Goal: Navigation & Orientation: Find specific page/section

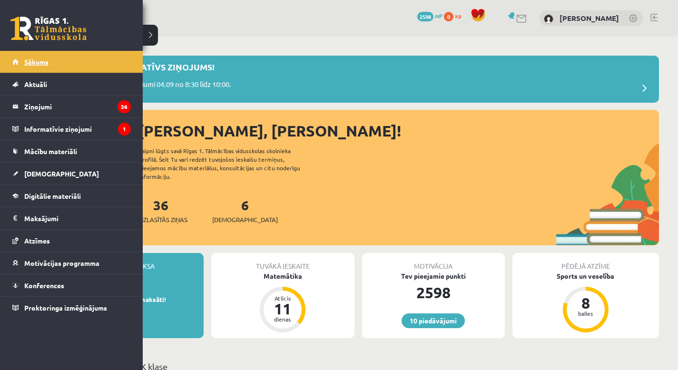
click at [34, 60] on span "Sākums" at bounding box center [36, 62] width 24 height 9
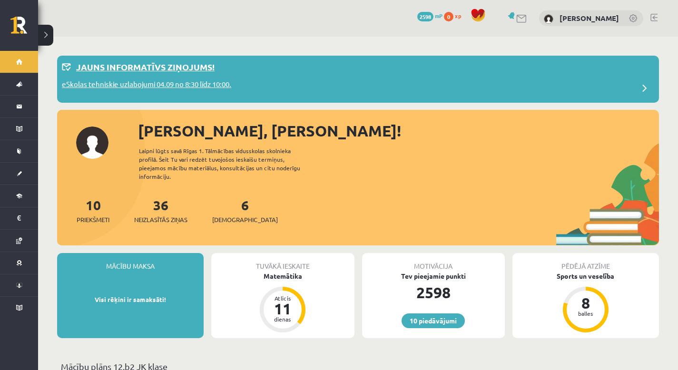
click at [330, 81] on div "eSkolas tehniskie uzlabojumi 04.09 no 8:30 līdz 10:00." at bounding box center [358, 88] width 593 height 19
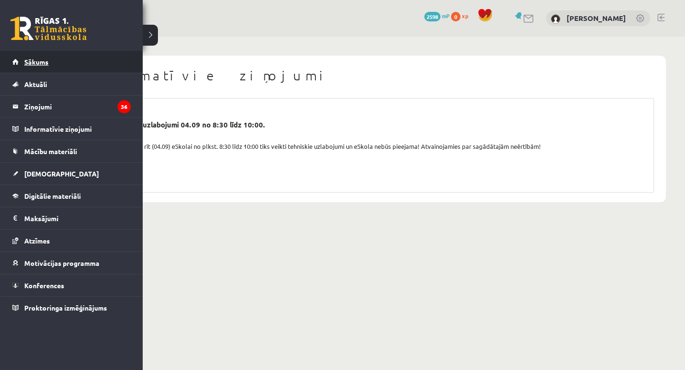
click at [30, 70] on link "Sākums" at bounding box center [71, 62] width 119 height 22
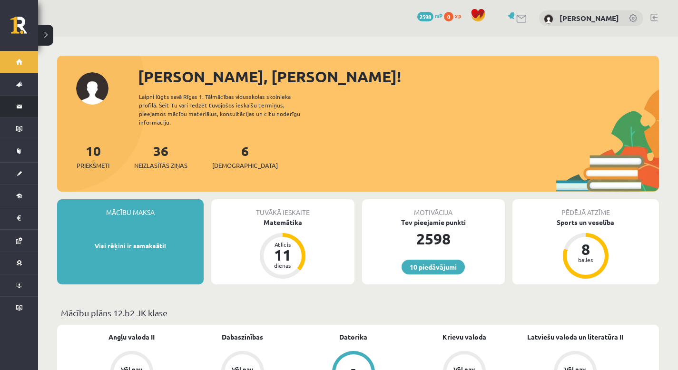
click at [19, 109] on link "Ziņojumi 36" at bounding box center [19, 107] width 38 height 22
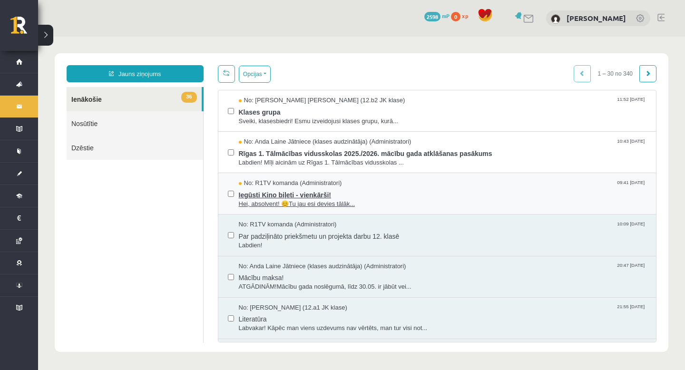
click at [249, 194] on span "Iegūsti Kino biļeti - vienkārši!" at bounding box center [443, 194] width 408 height 12
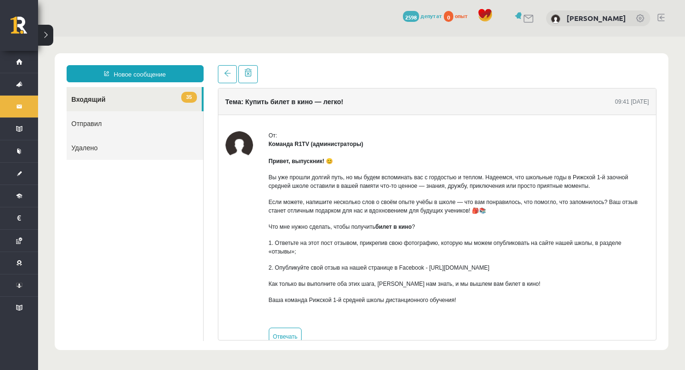
click at [405, 82] on div at bounding box center [437, 74] width 439 height 18
click at [222, 79] on link at bounding box center [227, 74] width 19 height 18
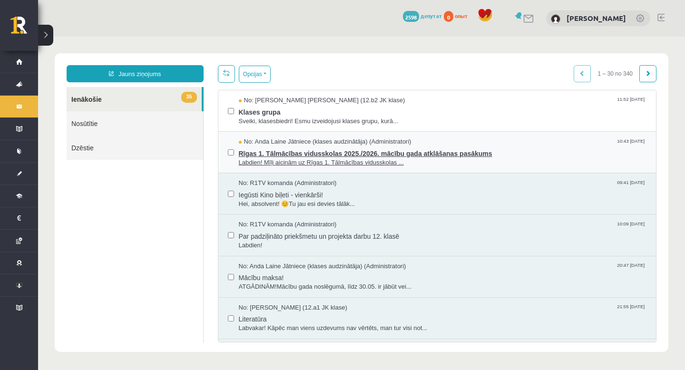
click at [251, 153] on span "Rīgas 1. Tālmācības vidusskolas 2025./2026. mācību gada atklāšanas pasākums" at bounding box center [443, 153] width 408 height 12
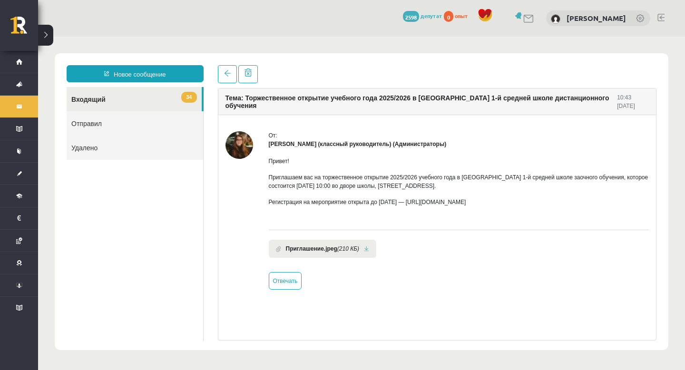
click at [425, 60] on div "Новое сообщение 34 Входящий Отправил Удалено ** ******** ******** ******* Тема:…" at bounding box center [362, 201] width 614 height 297
click at [231, 71] on link at bounding box center [227, 74] width 19 height 18
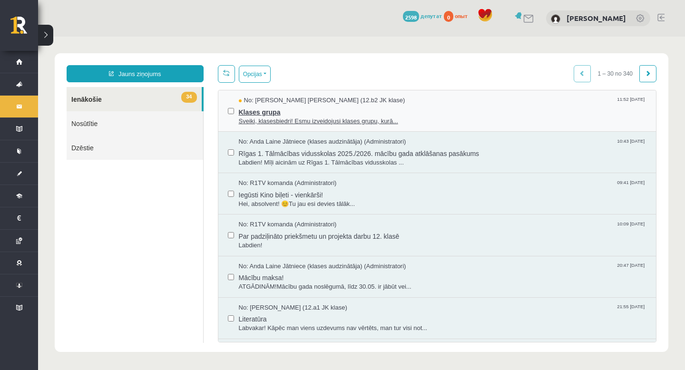
click at [250, 114] on span "Klases grupa" at bounding box center [443, 111] width 408 height 12
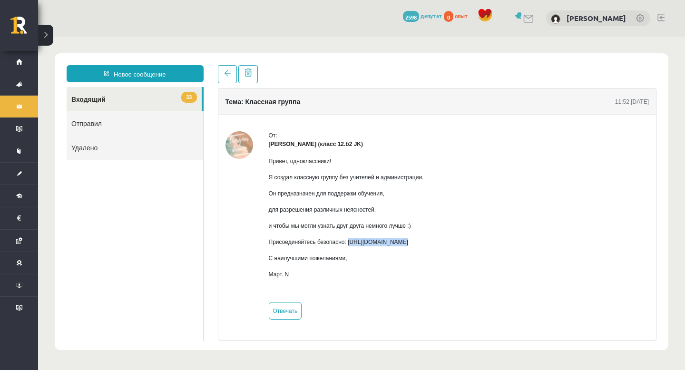
drag, startPoint x: 354, startPoint y: 243, endPoint x: 548, endPoint y: 248, distance: 194.7
click at [424, 248] on div "Привет, одноклассники! Я создал классную группу без учителей и администрации. О…" at bounding box center [346, 221] width 155 height 147
copy font "https://chat.whatsapp.com/HkebWIL1WZ7H6GQitIshfE?mode=ems_copy_c"
click at [230, 74] on span at bounding box center [227, 73] width 7 height 7
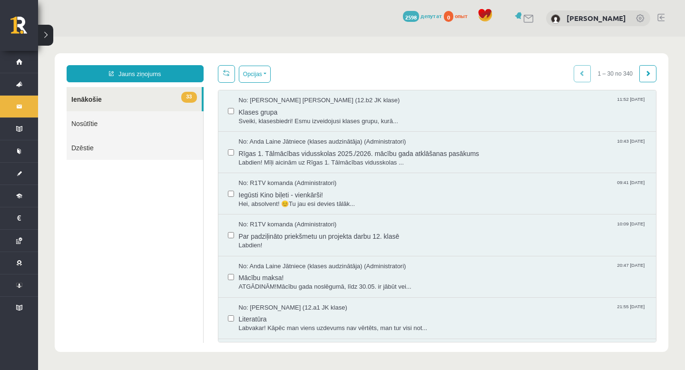
click at [163, 104] on link "33 Ienākošie" at bounding box center [134, 99] width 135 height 24
click at [248, 76] on button "Opcijas" at bounding box center [255, 74] width 32 height 17
click at [257, 75] on button "Opcijas" at bounding box center [255, 74] width 32 height 17
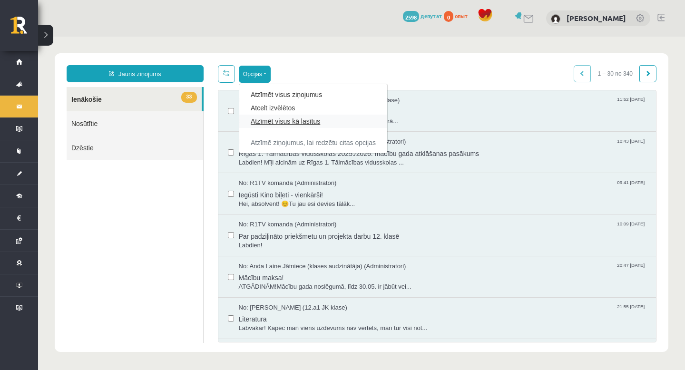
click at [275, 123] on link "Atzīmēt visus kā lasītus" at bounding box center [313, 122] width 125 height 10
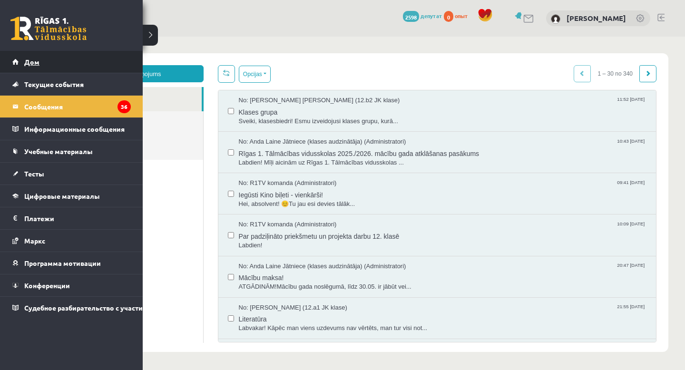
click at [30, 57] on link "Дом" at bounding box center [71, 62] width 119 height 22
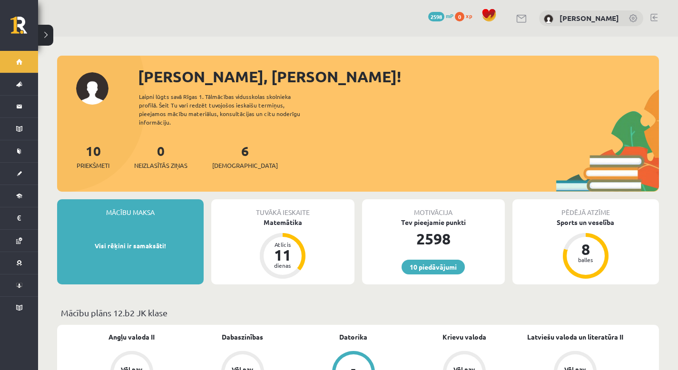
click at [389, 102] on div "Sveika, Daniela! Laipni lūgts savā Rīgas 1. Tālmācības vidusskolas skolnieka pr…" at bounding box center [358, 128] width 602 height 127
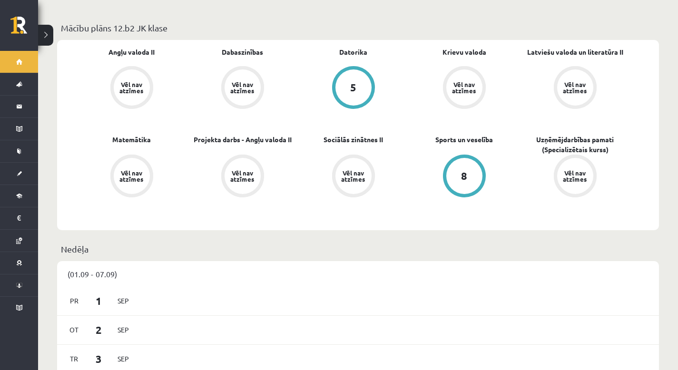
scroll to position [91, 0]
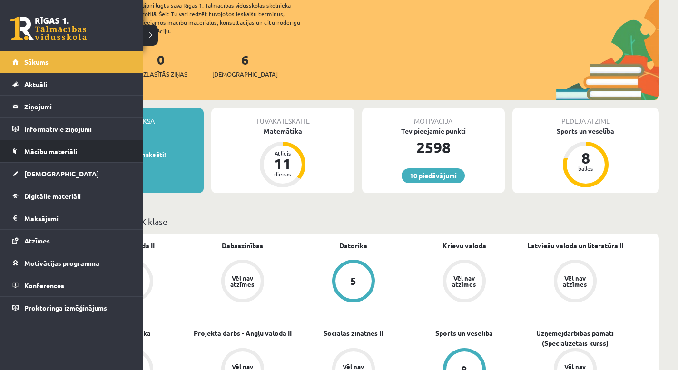
click at [48, 151] on span "Mācību materiāli" at bounding box center [50, 151] width 53 height 9
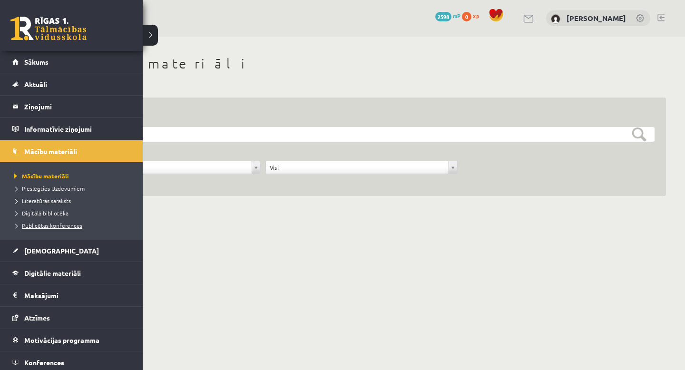
click at [38, 227] on span "Publicētas konferences" at bounding box center [47, 226] width 70 height 8
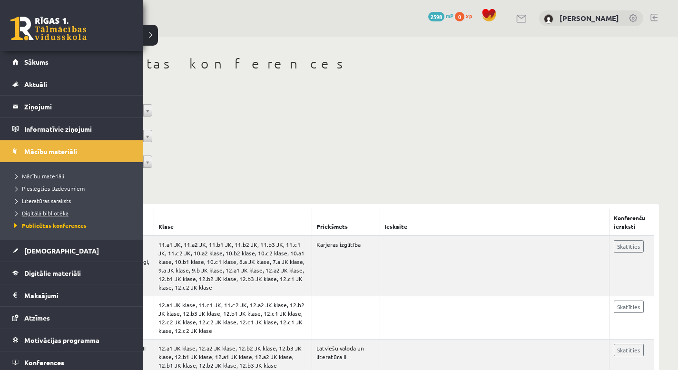
click at [33, 215] on span "Digitālā bibliotēka" at bounding box center [40, 213] width 57 height 8
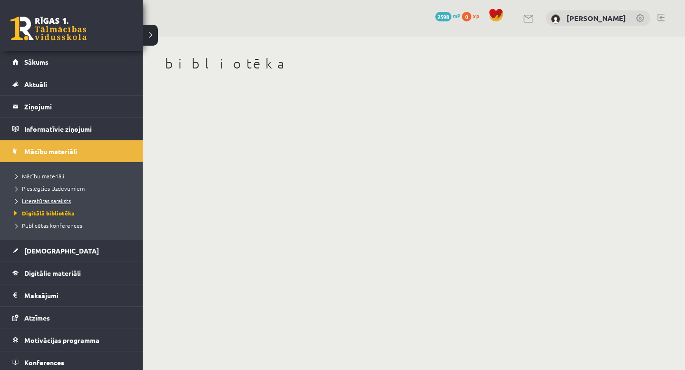
click at [34, 200] on span "Literatūras saraksts" at bounding box center [41, 201] width 59 height 8
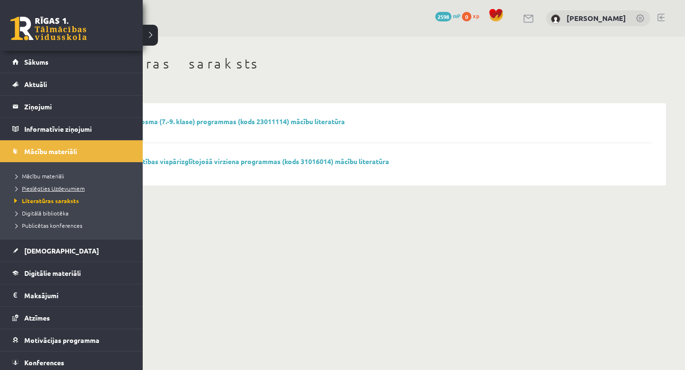
click at [30, 190] on span "Pieslēgties Uzdevumiem" at bounding box center [48, 189] width 73 height 8
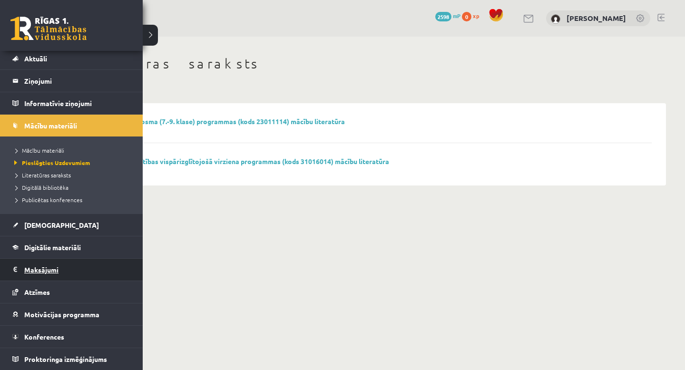
click at [38, 271] on legend "Maksājumi 0" at bounding box center [77, 270] width 107 height 22
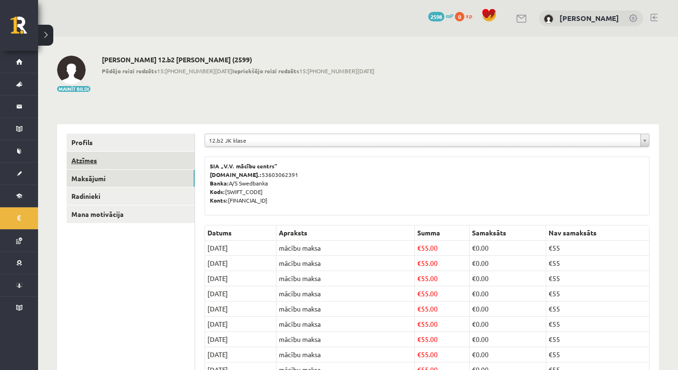
click at [122, 164] on link "Atzīmes" at bounding box center [131, 161] width 128 height 18
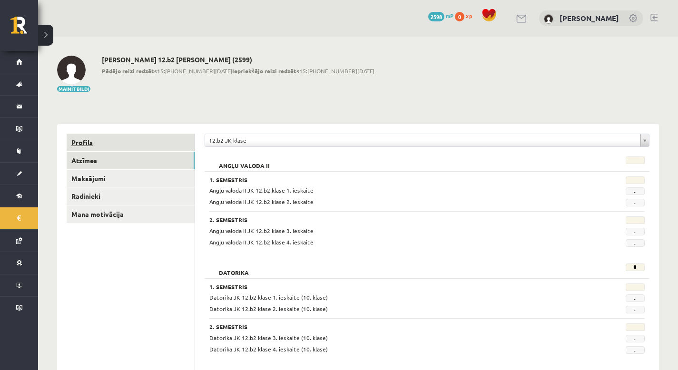
click at [94, 140] on link "Profils" at bounding box center [131, 143] width 128 height 18
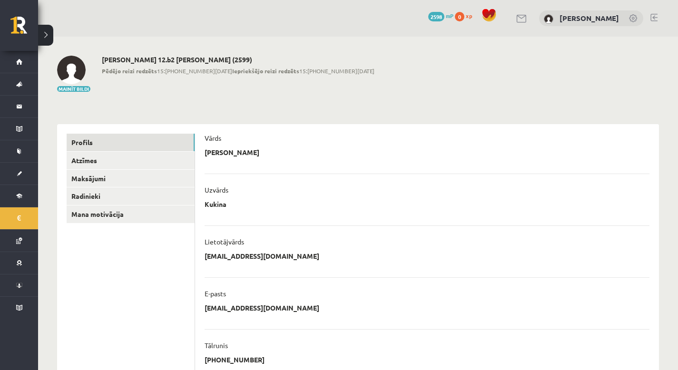
click at [631, 20] on link at bounding box center [634, 19] width 10 height 10
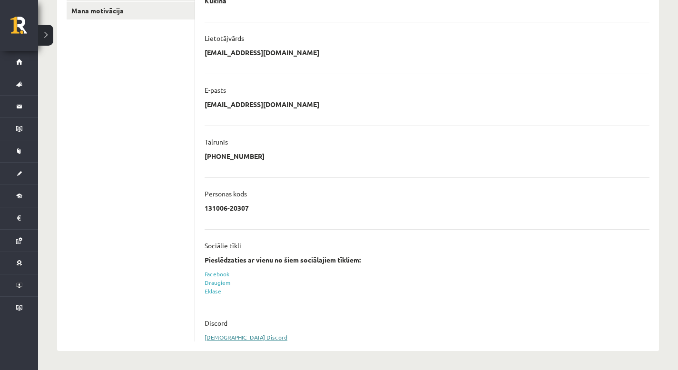
click at [213, 338] on link "[DEMOGRAPHIC_DATA] Discord" at bounding box center [246, 338] width 83 height 8
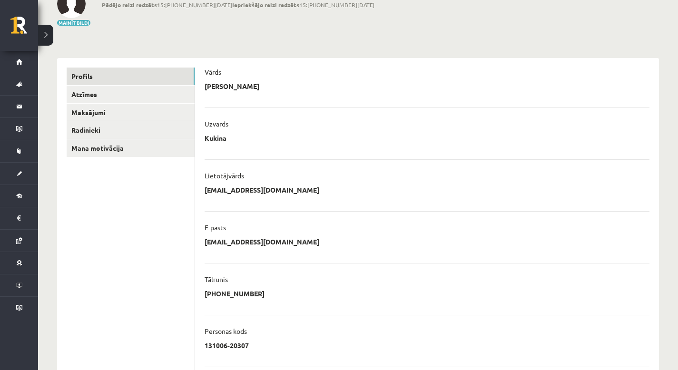
scroll to position [209, 0]
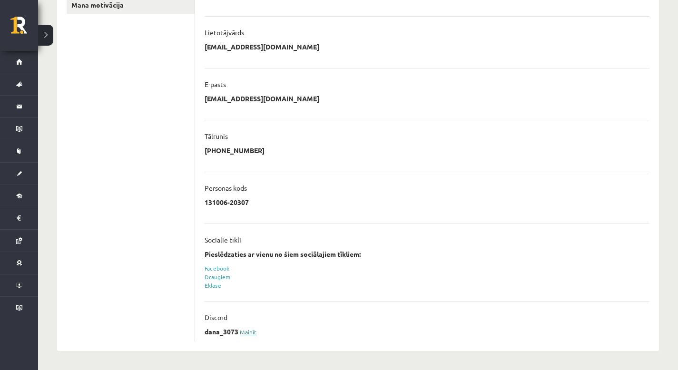
click at [251, 333] on link "Mainīt" at bounding box center [248, 332] width 17 height 8
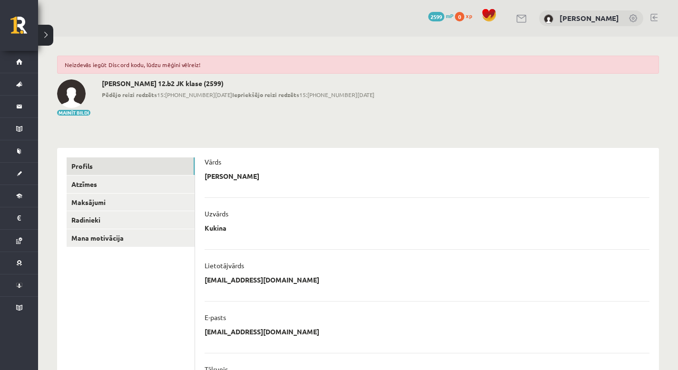
click at [355, 119] on div "**********" at bounding box center [358, 320] width 640 height 567
click at [630, 20] on link at bounding box center [634, 19] width 10 height 10
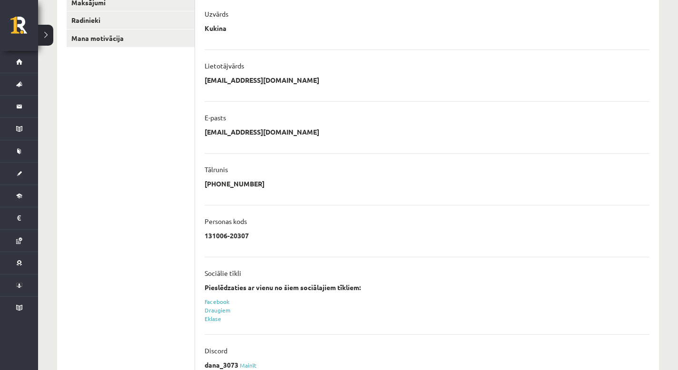
scroll to position [209, 0]
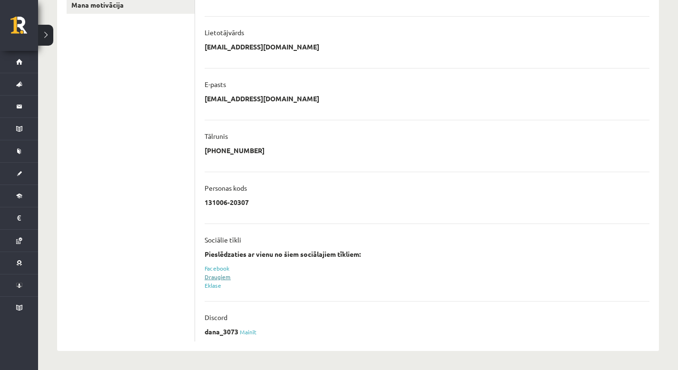
click at [221, 278] on link "Draugiem" at bounding box center [218, 277] width 26 height 8
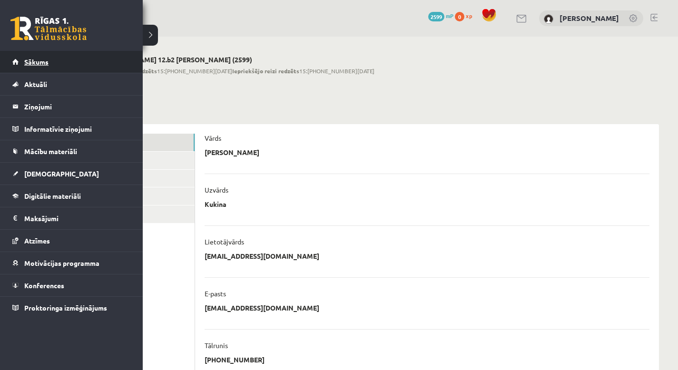
click at [29, 64] on span "Sākums" at bounding box center [36, 62] width 24 height 9
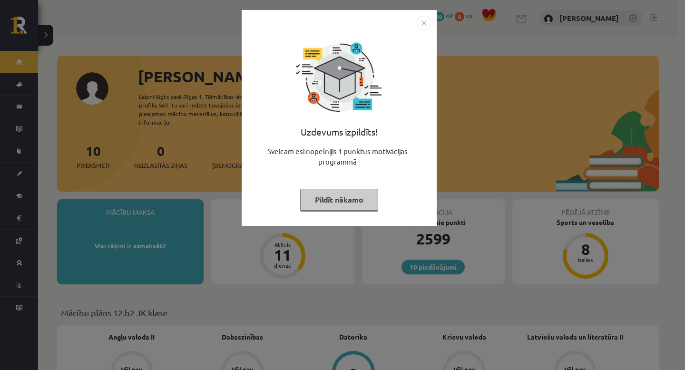
click at [426, 23] on img "Close" at bounding box center [424, 23] width 14 height 14
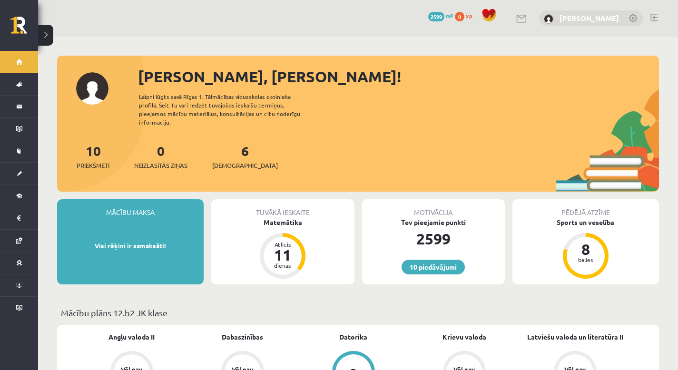
click at [597, 19] on link "[PERSON_NAME]" at bounding box center [589, 18] width 59 height 10
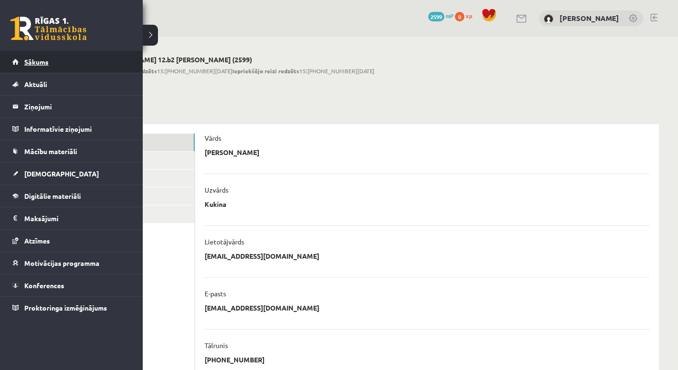
click at [23, 59] on link "Sākums" at bounding box center [71, 62] width 119 height 22
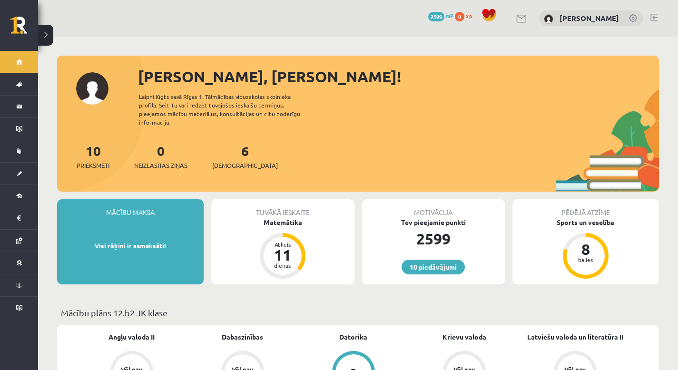
click at [634, 17] on link at bounding box center [634, 19] width 10 height 10
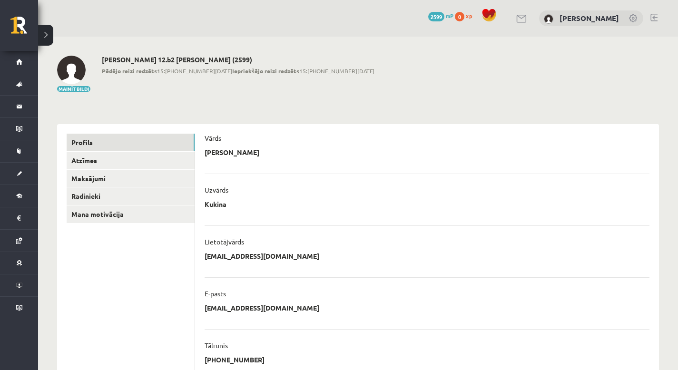
scroll to position [209, 0]
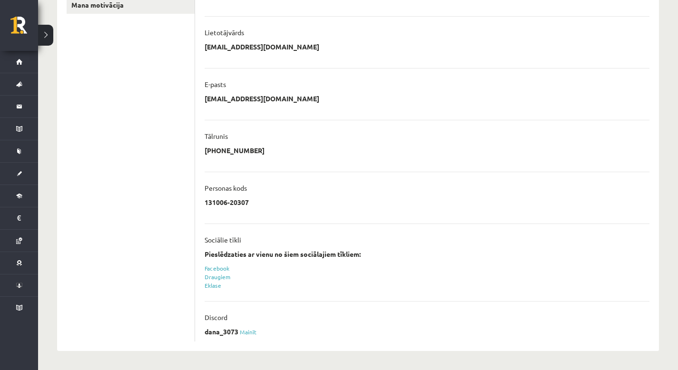
click at [229, 331] on p "dana_3073" at bounding box center [222, 331] width 34 height 9
click at [244, 332] on link "Mainīt" at bounding box center [248, 332] width 17 height 8
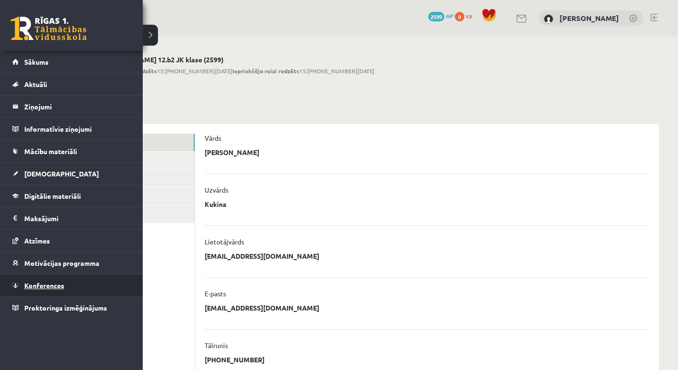
click at [41, 284] on span "Konferences" at bounding box center [44, 285] width 40 height 9
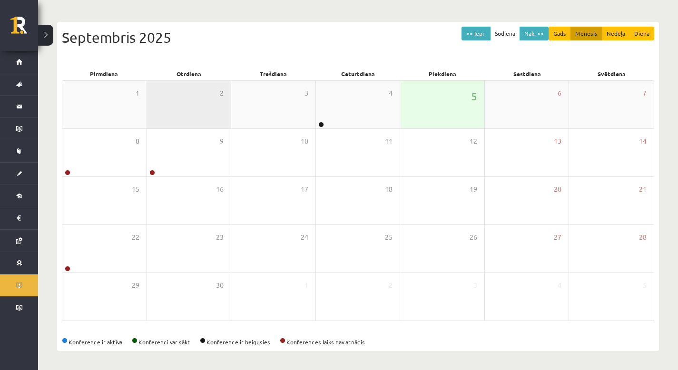
scroll to position [84, 0]
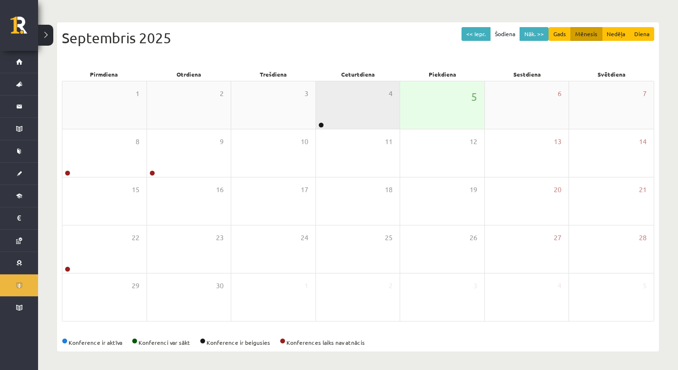
click at [356, 100] on div "4" at bounding box center [358, 105] width 84 height 48
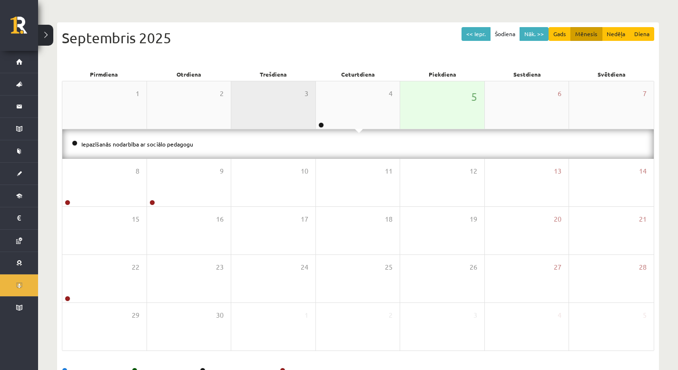
click at [298, 113] on div "3" at bounding box center [273, 105] width 84 height 48
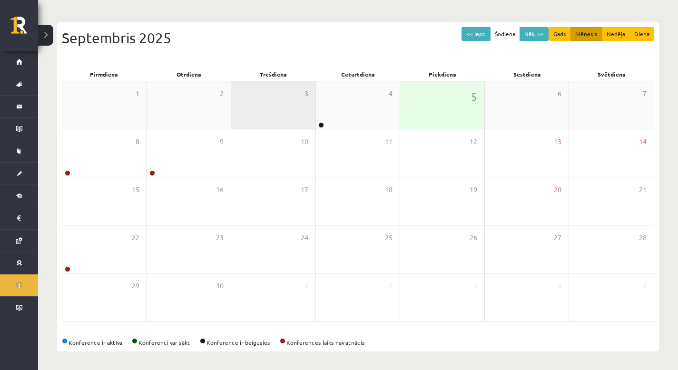
click at [267, 114] on div "3" at bounding box center [273, 105] width 84 height 48
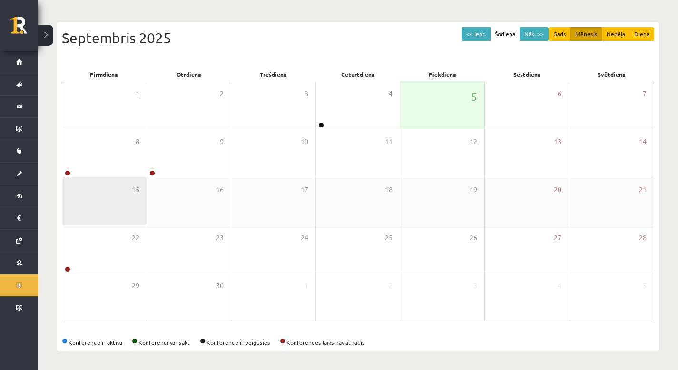
scroll to position [84, 0]
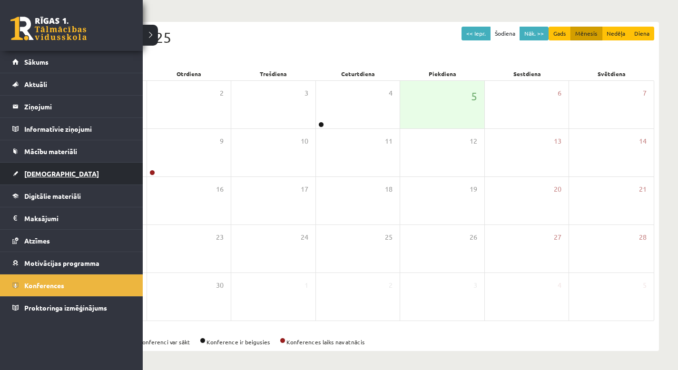
click at [42, 173] on span "[DEMOGRAPHIC_DATA]" at bounding box center [61, 173] width 75 height 9
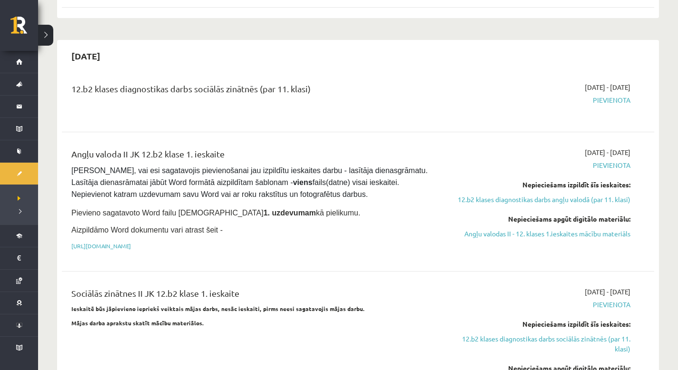
scroll to position [611, 0]
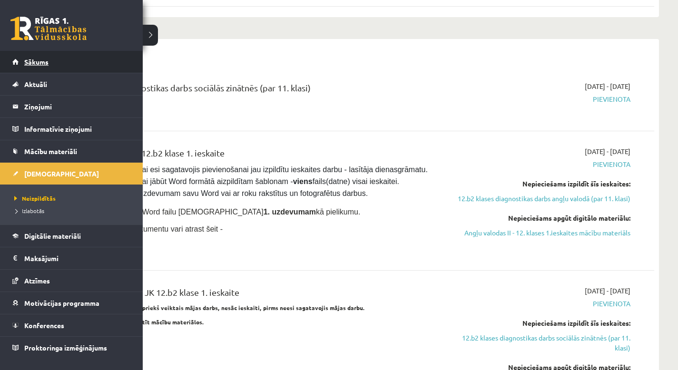
click at [29, 67] on link "Sākums" at bounding box center [71, 62] width 119 height 22
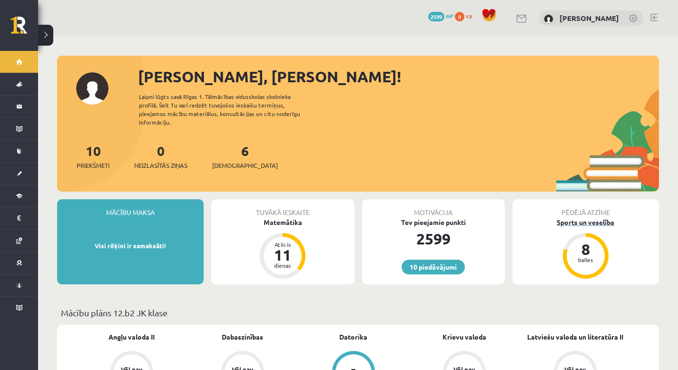
click at [568, 217] on div "Sports un veselība" at bounding box center [586, 222] width 147 height 10
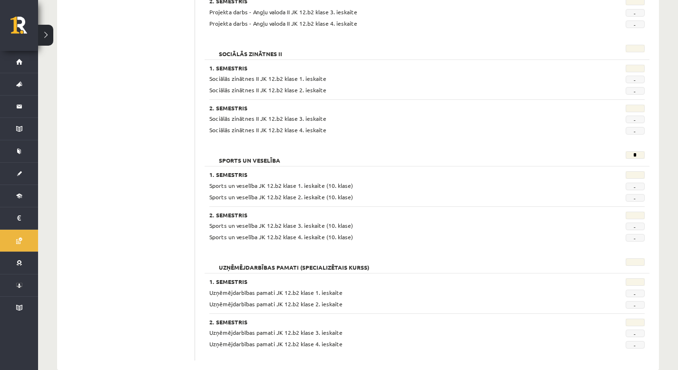
scroll to position [773, 0]
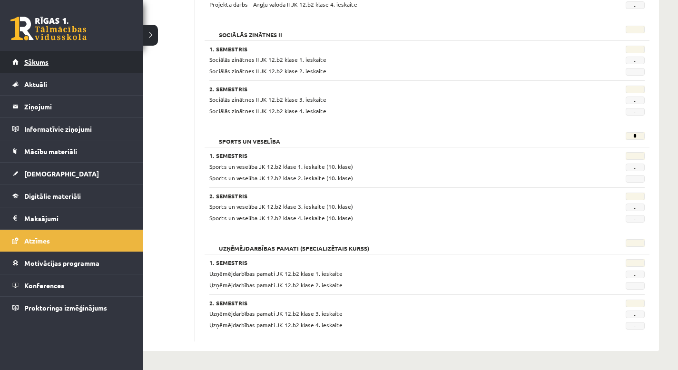
click at [44, 64] on span "Sākums" at bounding box center [36, 62] width 24 height 9
